Goal: Information Seeking & Learning: Learn about a topic

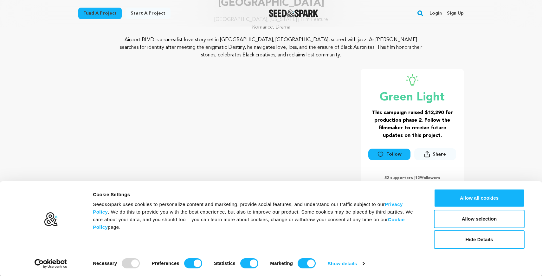
scroll to position [61, 0]
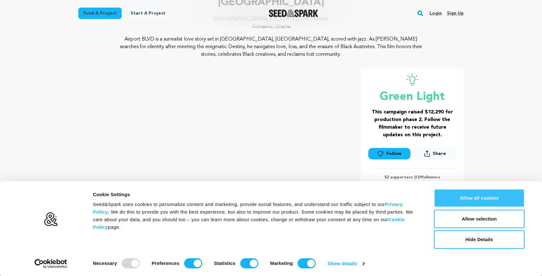
click at [456, 194] on button "Allow all cookies" at bounding box center [479, 198] width 91 height 18
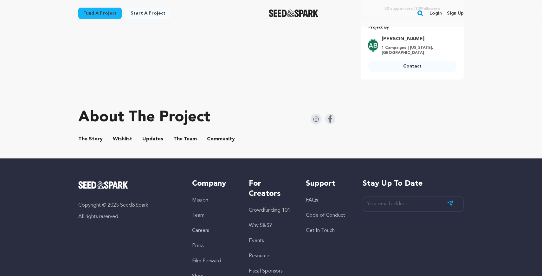
scroll to position [208, 0]
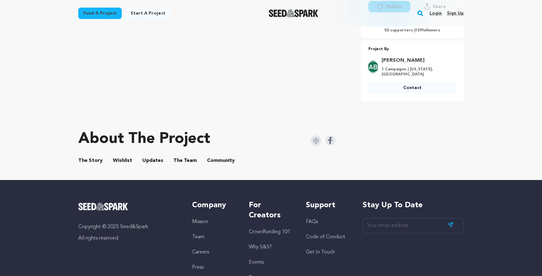
click at [95, 154] on button "The Story" at bounding box center [90, 161] width 15 height 15
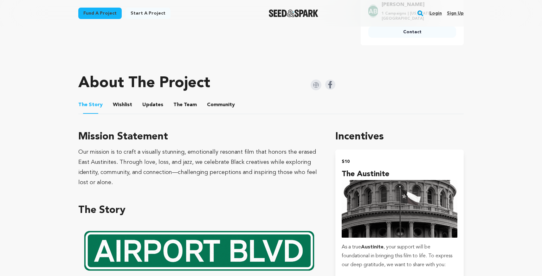
scroll to position [263, 0]
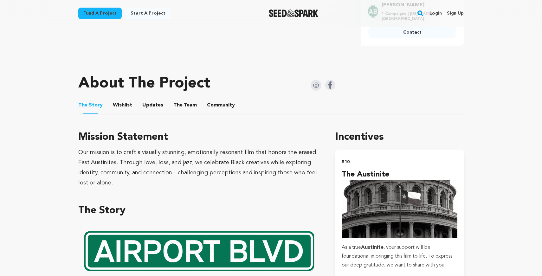
click at [186, 99] on button "The Team" at bounding box center [185, 106] width 15 height 15
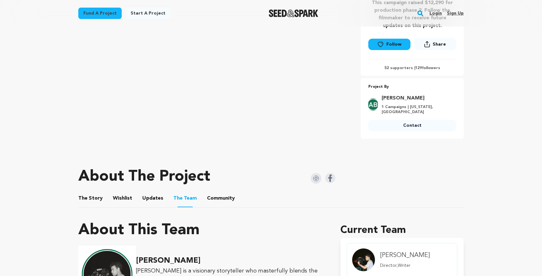
scroll to position [105, 0]
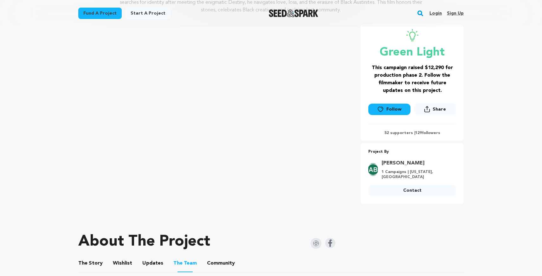
click at [397, 161] on link "[PERSON_NAME]" at bounding box center [417, 163] width 71 height 8
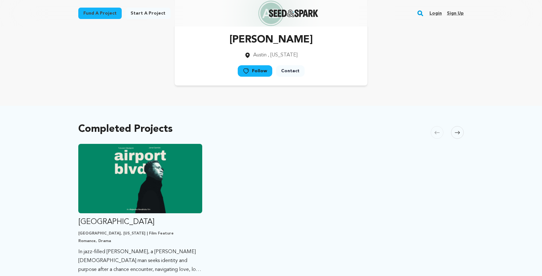
scroll to position [43, 0]
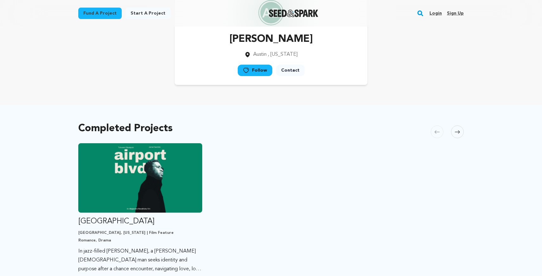
click at [292, 68] on link "Contact" at bounding box center [290, 70] width 29 height 11
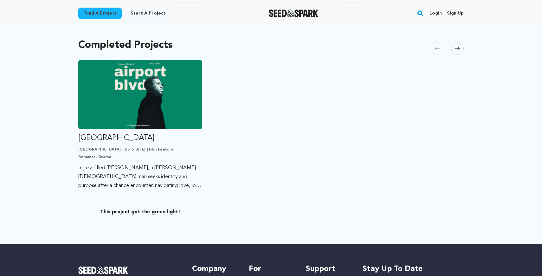
scroll to position [128, 0]
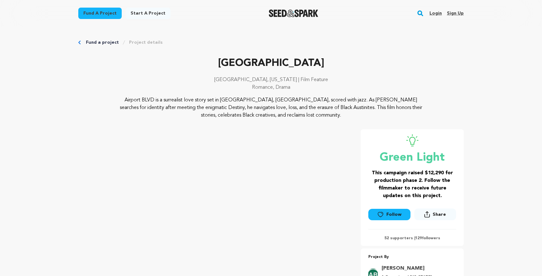
click at [320, 101] on p "Airport BLVD is a surrealist love story set in [GEOGRAPHIC_DATA], [GEOGRAPHIC_D…" at bounding box center [271, 107] width 308 height 23
click at [320, 101] on p "Airport BLVD is a surrealist love story set in Austin, TX, scored with jazz. As…" at bounding box center [271, 107] width 308 height 23
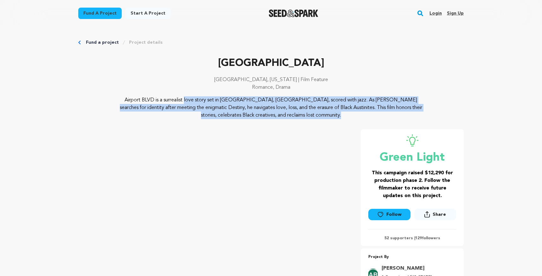
click at [301, 102] on p "Airport BLVD is a surrealist love story set in Austin, TX, scored with jazz. As…" at bounding box center [271, 107] width 308 height 23
